Goal: Task Accomplishment & Management: Use online tool/utility

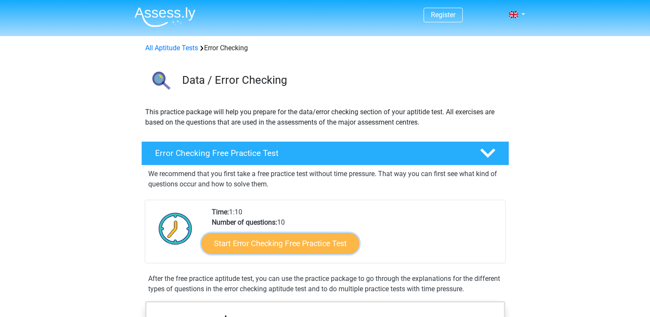
click at [250, 244] on link "Start Error Checking Free Practice Test" at bounding box center [281, 243] width 158 height 21
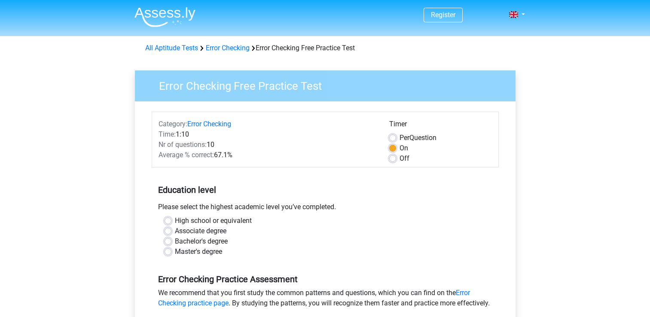
click at [217, 220] on label "High school or equivalent" at bounding box center [213, 221] width 77 height 10
click at [171, 220] on input "High school or equivalent" at bounding box center [168, 220] width 7 height 9
radio input "true"
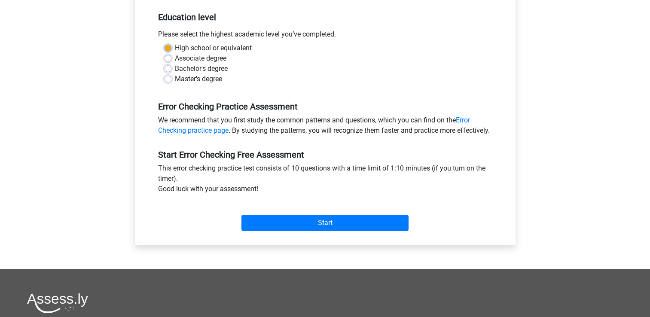
scroll to position [177, 0]
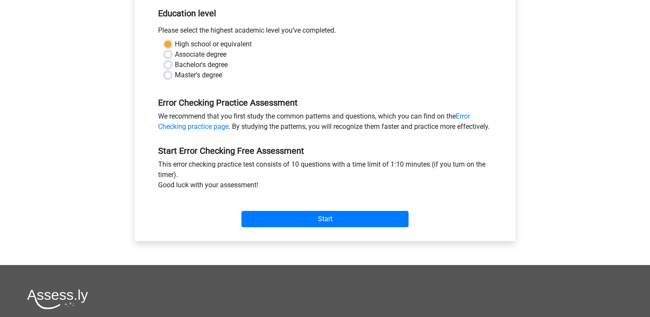
drag, startPoint x: 217, startPoint y: 220, endPoint x: 249, endPoint y: 220, distance: 32.2
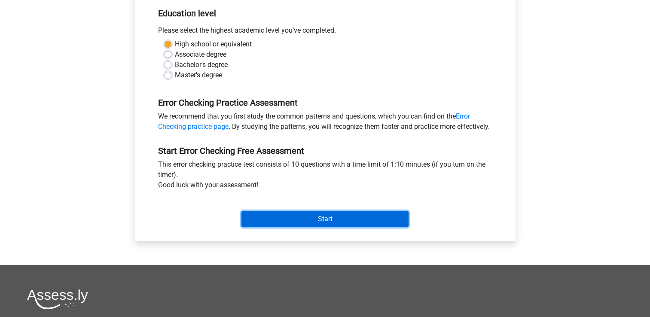
click at [255, 222] on input "Start" at bounding box center [324, 219] width 167 height 16
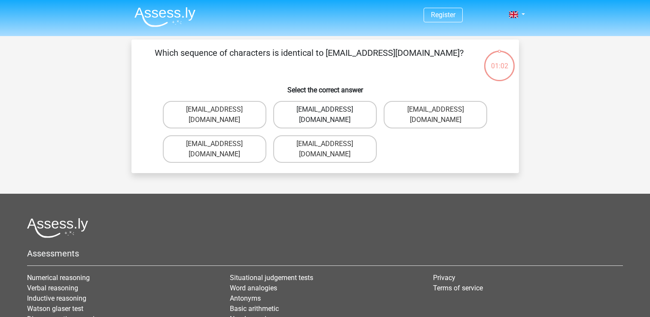
click at [356, 108] on label "[EMAIL_ADDRESS][DOMAIN_NAME]" at bounding box center [325, 114] width 104 height 27
click at [330, 110] on input "[EMAIL_ADDRESS][DOMAIN_NAME]" at bounding box center [328, 113] width 6 height 6
radio input "true"
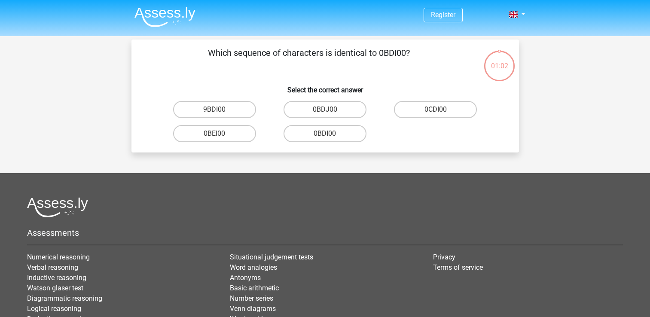
scroll to position [40, 0]
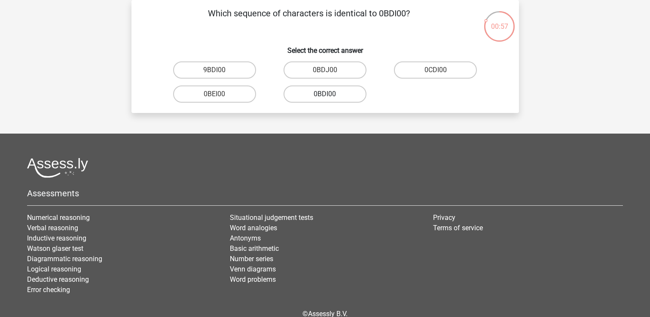
click at [342, 91] on label "0BDI00" at bounding box center [325, 94] width 83 height 17
click at [330, 94] on input "0BDI00" at bounding box center [328, 97] width 6 height 6
radio input "true"
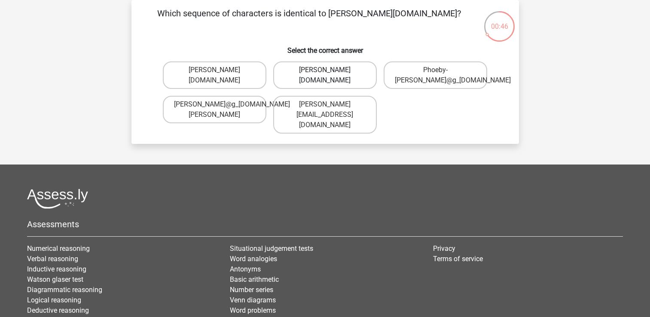
click at [342, 68] on label "Phoebe-Patterson@g_mail.gr" at bounding box center [325, 74] width 104 height 27
click at [330, 70] on input "Phoebe-Patterson@g_mail.gr" at bounding box center [328, 73] width 6 height 6
radio input "true"
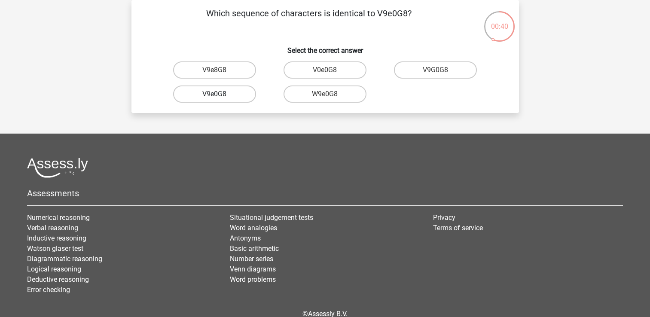
click at [187, 95] on label "V9e0G8" at bounding box center [214, 94] width 83 height 17
click at [214, 95] on input "V9e0G8" at bounding box center [217, 97] width 6 height 6
radio input "true"
click at [414, 73] on label "91051S" at bounding box center [435, 69] width 83 height 17
click at [436, 73] on input "91051S" at bounding box center [439, 73] width 6 height 6
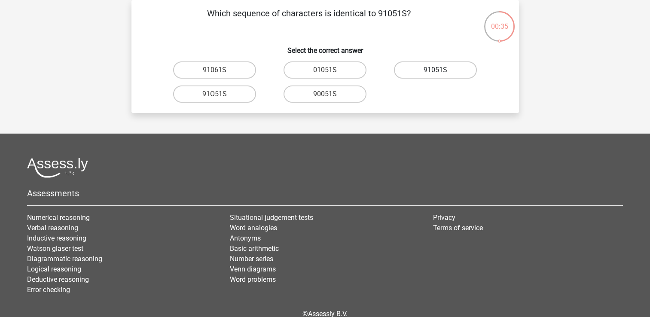
radio input "true"
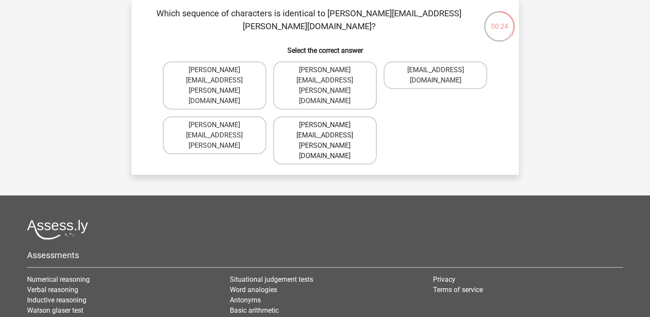
click at [341, 116] on label "Connor.Paterson@mailme.com" at bounding box center [325, 140] width 104 height 48
click at [330, 125] on input "Connor.Paterson@mailme.com" at bounding box center [328, 128] width 6 height 6
radio input "true"
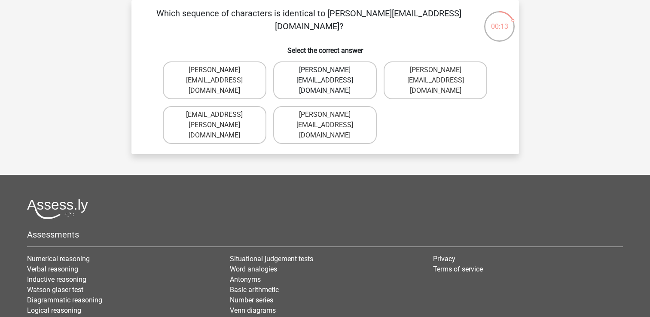
click at [340, 87] on label "Ava-Carroll@mailme.uk.com" at bounding box center [325, 80] width 104 height 38
click at [330, 76] on input "Ava-Carroll@mailme.uk.com" at bounding box center [328, 73] width 6 height 6
radio input "true"
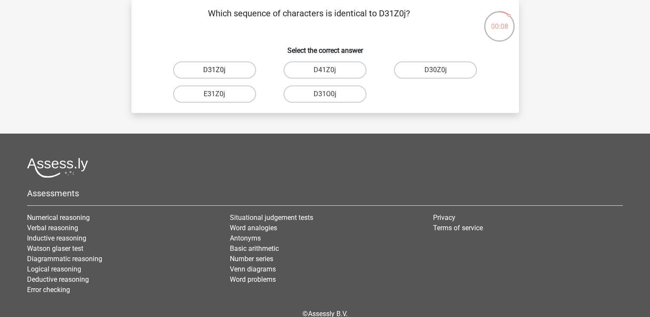
click at [239, 66] on label "D31Z0j" at bounding box center [214, 69] width 83 height 17
click at [220, 70] on input "D31Z0j" at bounding box center [217, 73] width 6 height 6
radio input "true"
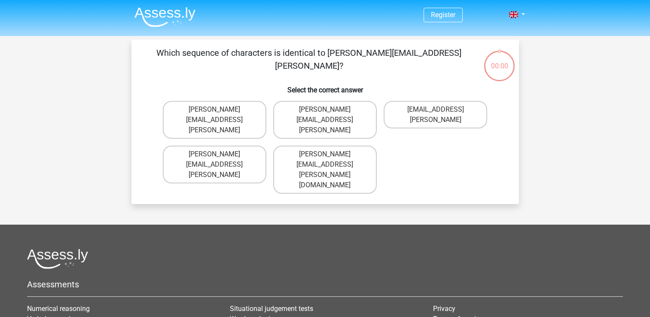
scroll to position [40, 0]
